Goal: Navigation & Orientation: Find specific page/section

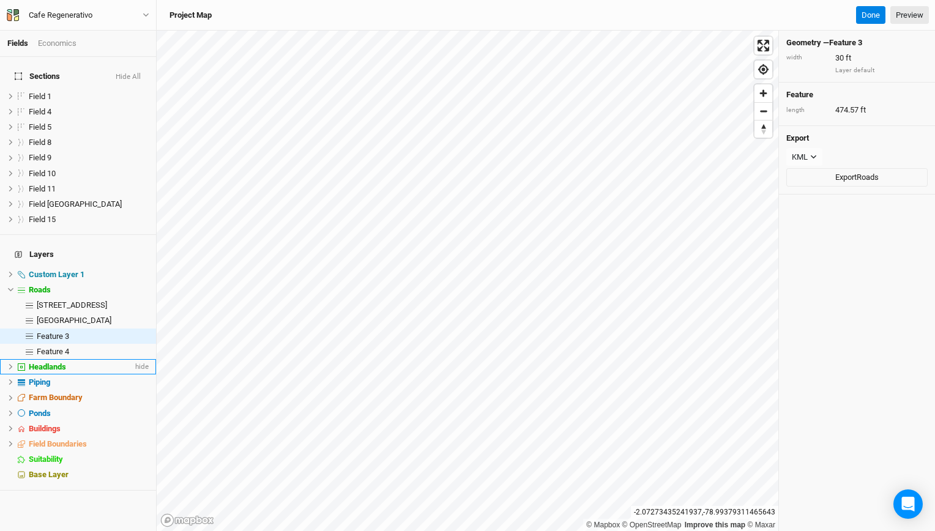
click at [70, 362] on div "Headlands" at bounding box center [81, 367] width 104 height 10
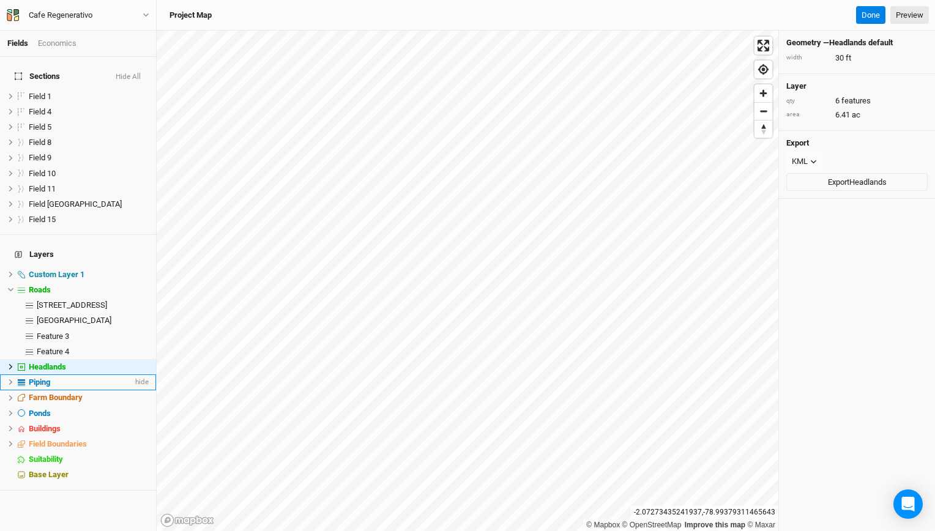
click at [48, 375] on li "Piping hide" at bounding box center [78, 382] width 156 height 15
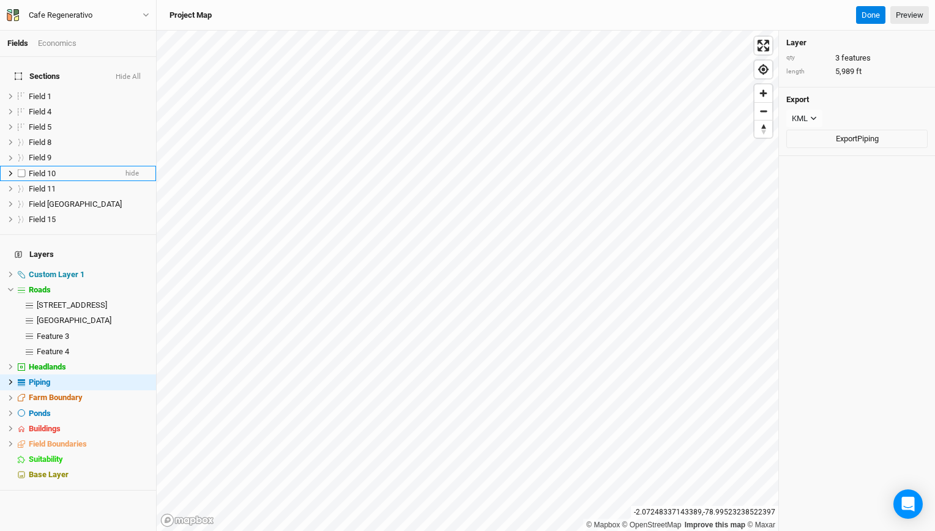
click at [38, 171] on li "Field 10 hide" at bounding box center [78, 173] width 156 height 15
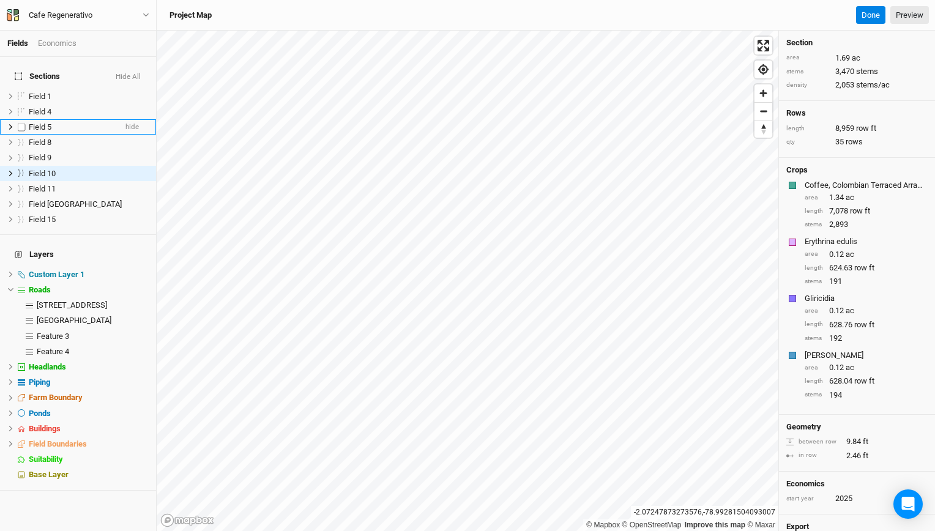
click at [49, 122] on span "Field 5" at bounding box center [40, 126] width 23 height 9
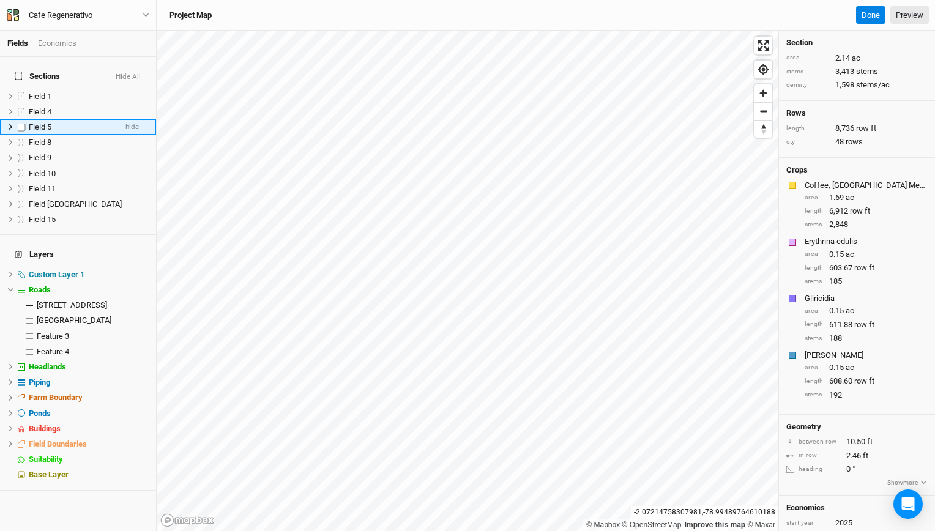
click at [62, 122] on div "Field 5" at bounding box center [72, 127] width 87 height 10
click at [53, 199] on span "Field [GEOGRAPHIC_DATA]" at bounding box center [75, 203] width 93 height 9
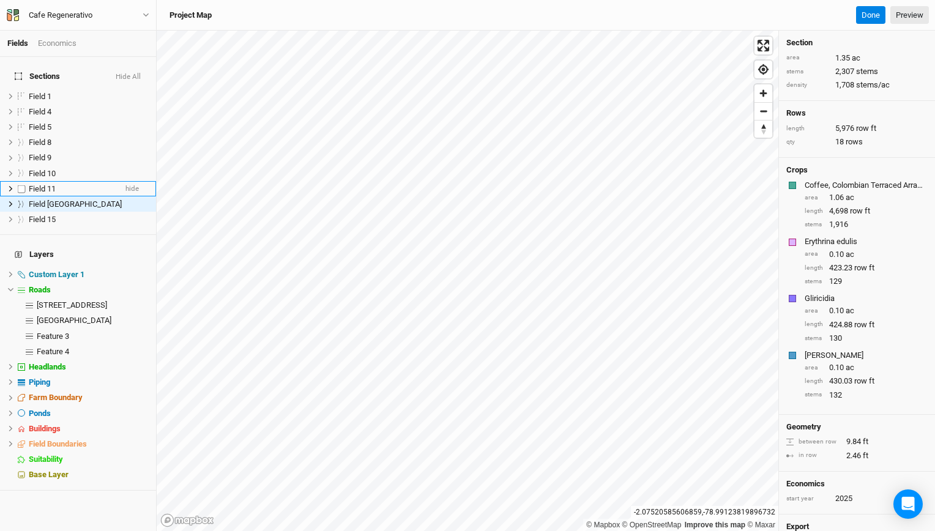
click at [54, 184] on span "Field 11" at bounding box center [42, 188] width 27 height 9
click at [45, 92] on span "Field 1" at bounding box center [40, 96] width 23 height 9
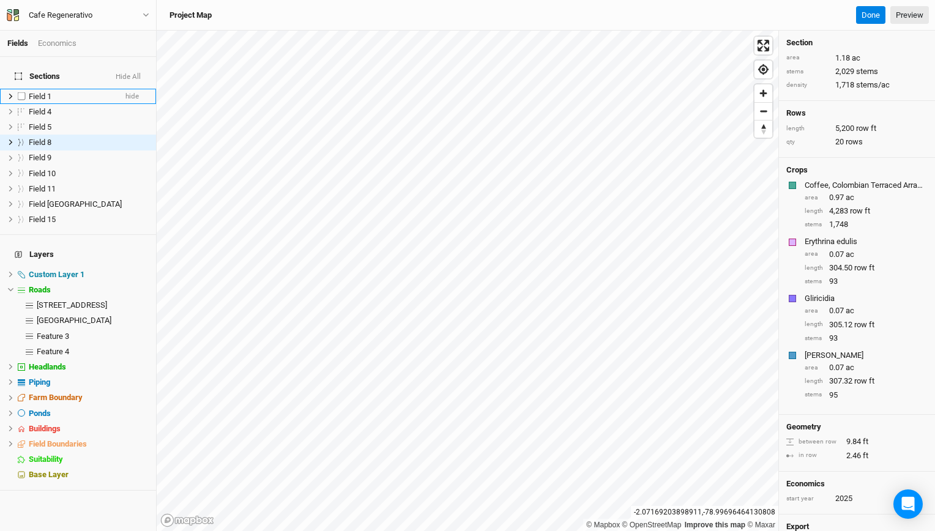
click at [70, 92] on div "Field 1" at bounding box center [72, 97] width 87 height 10
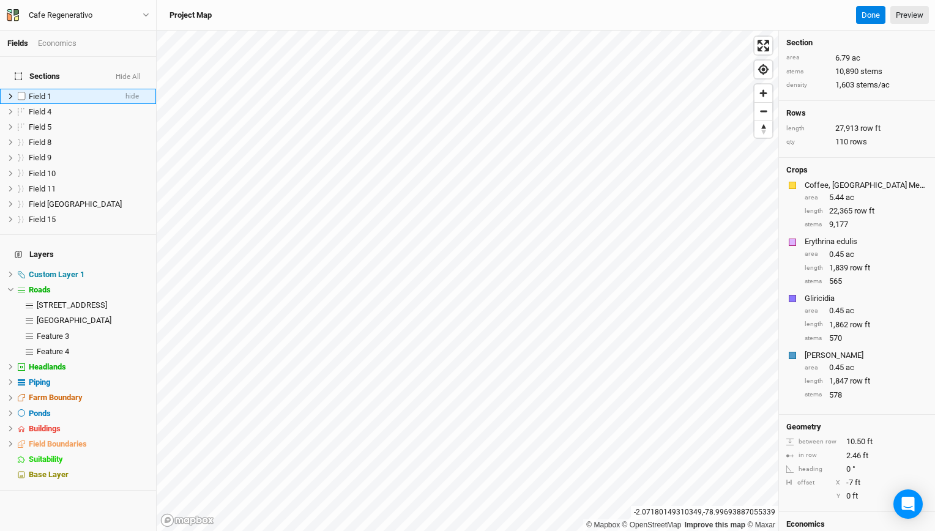
click at [95, 93] on li "Field 1 hide" at bounding box center [78, 96] width 156 height 15
click at [39, 110] on li "Field 4 hide" at bounding box center [78, 111] width 156 height 15
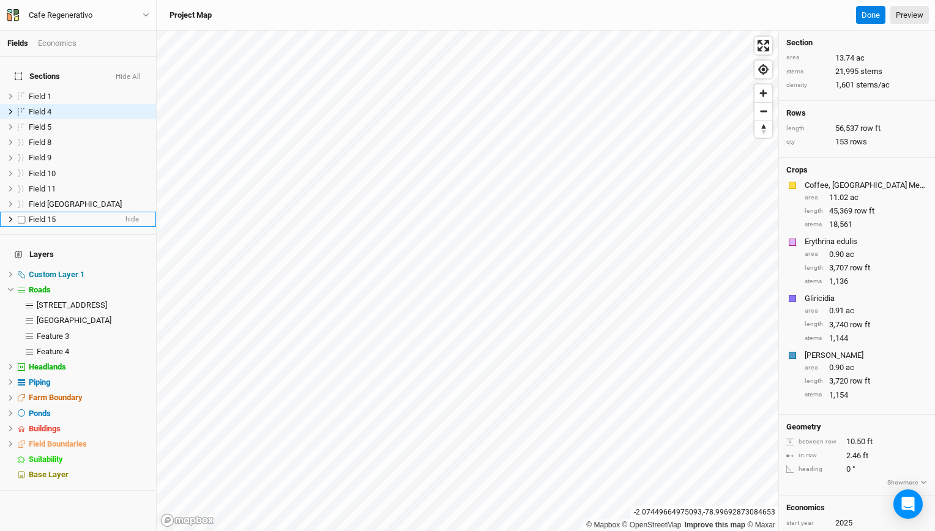
click at [54, 215] on span "Field 15" at bounding box center [42, 219] width 27 height 9
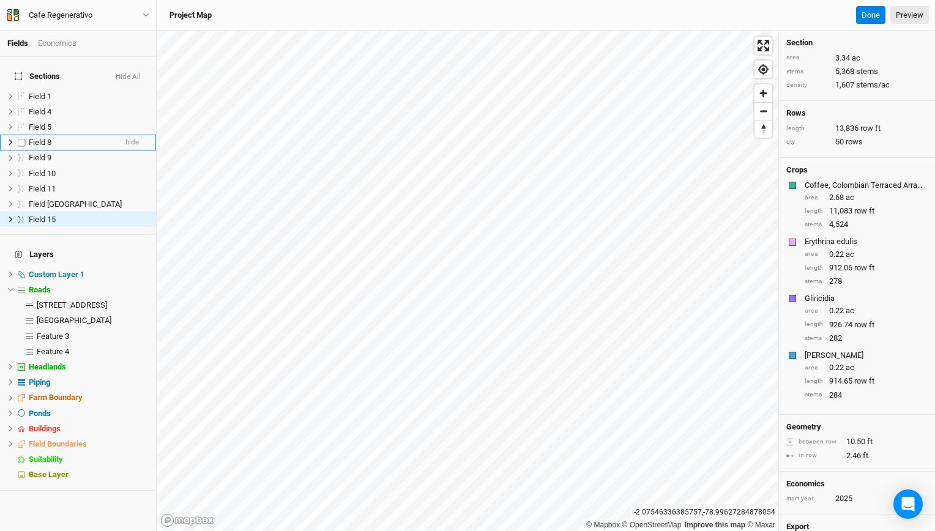
click at [55, 138] on div "Field 8" at bounding box center [72, 143] width 87 height 10
